Goal: Navigation & Orientation: Find specific page/section

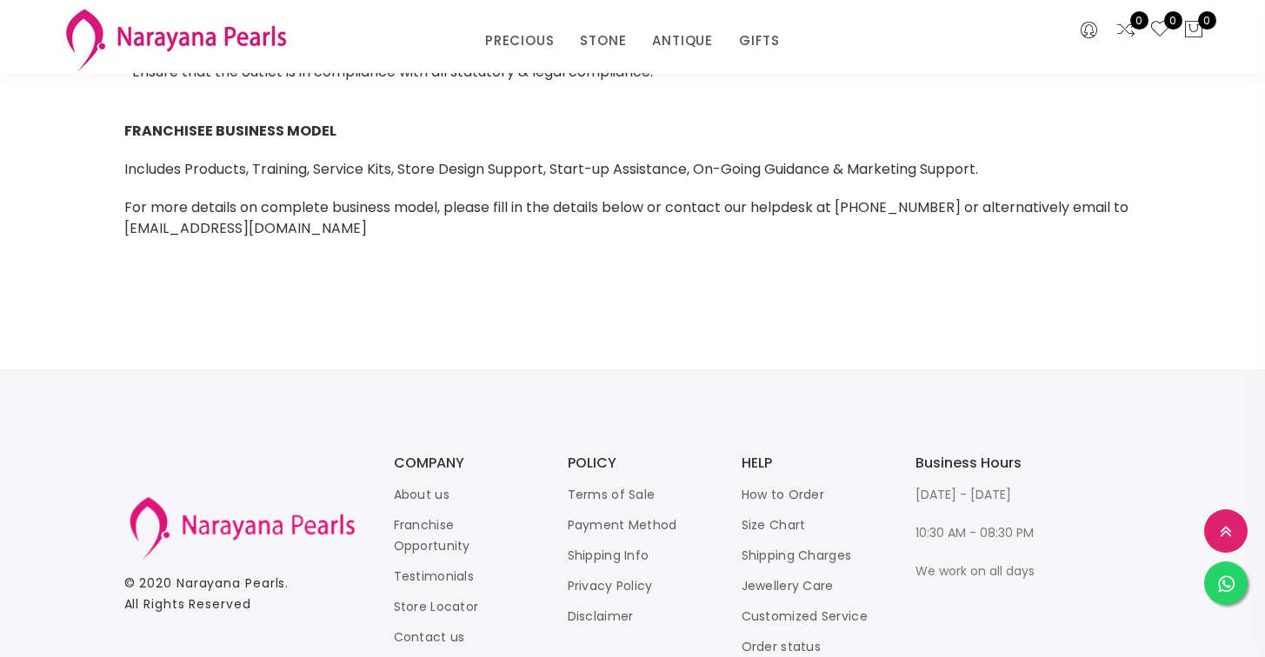
scroll to position [1771, 0]
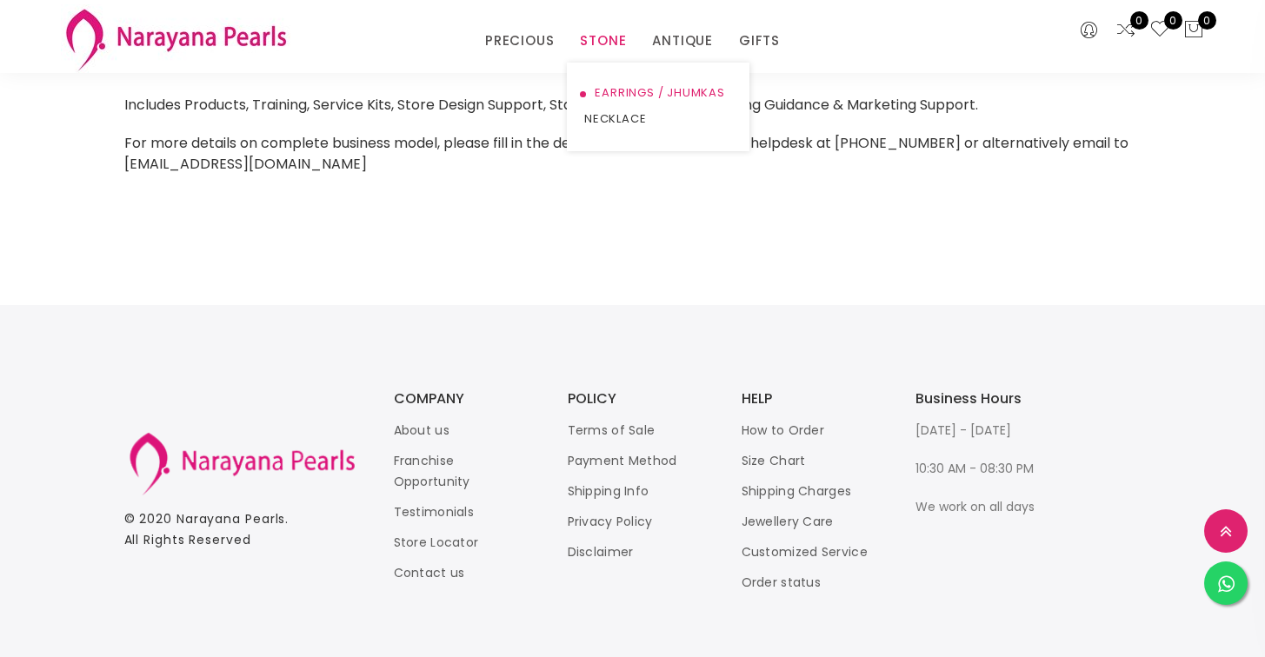
click at [600, 90] on link "EARRINGS / JHUMKAS" at bounding box center [658, 93] width 148 height 26
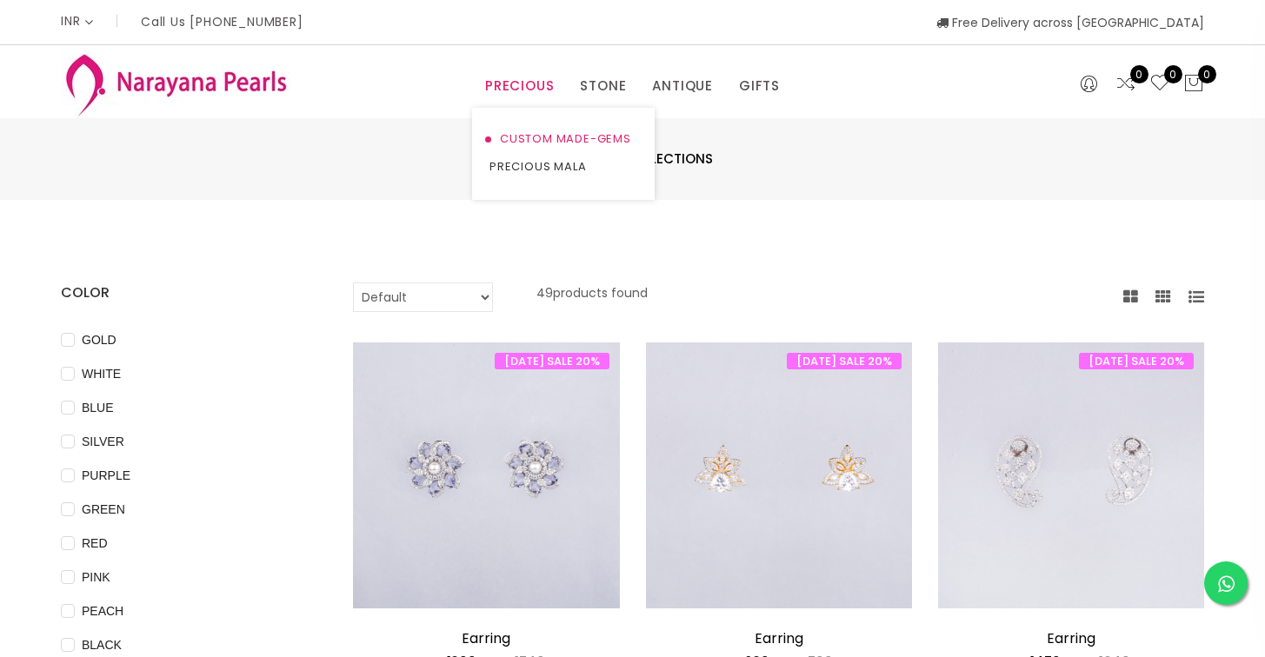
click at [515, 139] on link "CUSTOM MADE-GEMS" at bounding box center [563, 139] width 148 height 28
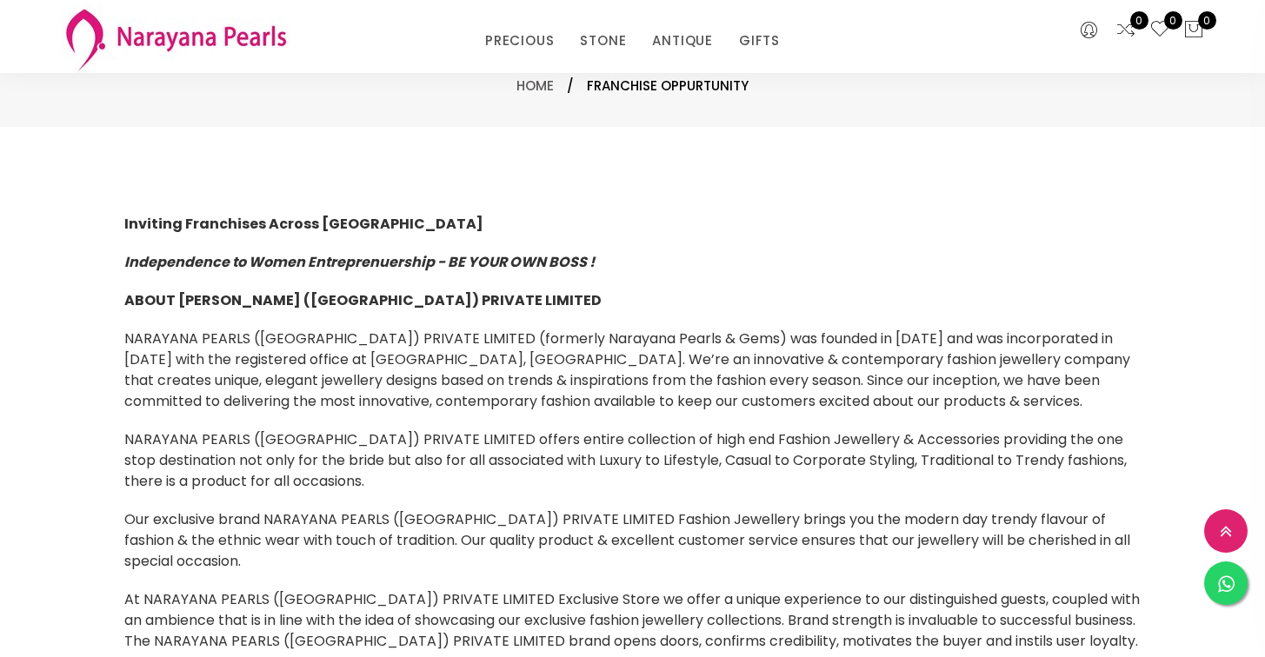
scroll to position [1771, 0]
